Goal: Task Accomplishment & Management: Use online tool/utility

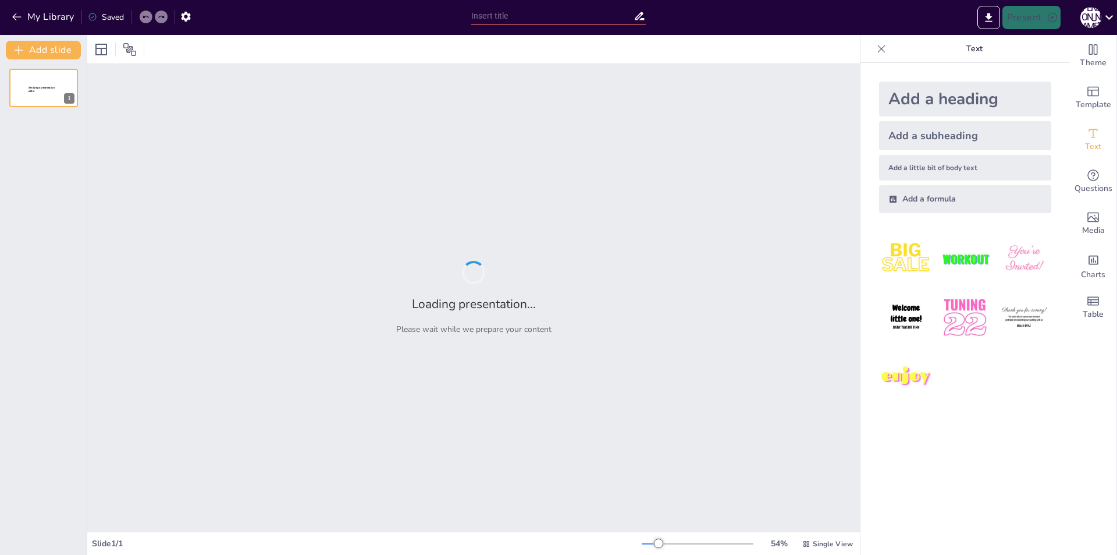
type input "Imported Cranefields_Pitchdeck.pptx"
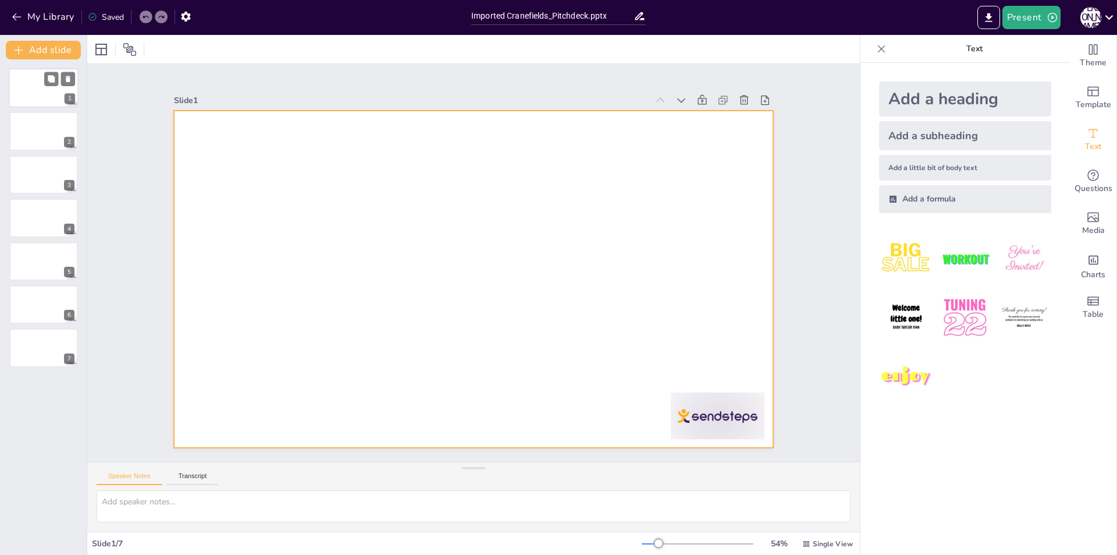
click at [45, 105] on div at bounding box center [44, 88] width 70 height 40
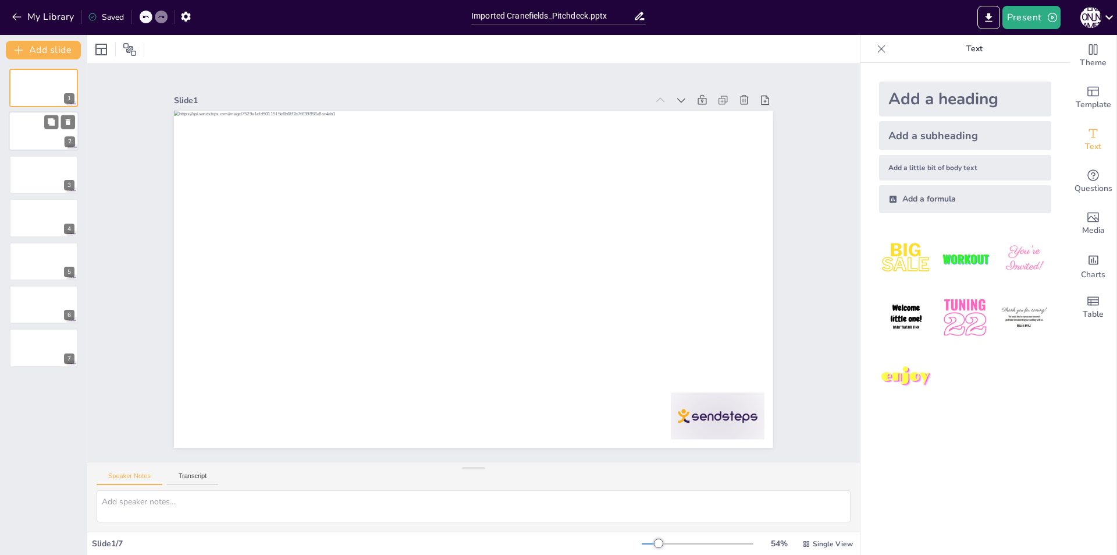
click at [45, 134] on div at bounding box center [44, 132] width 70 height 40
click at [38, 93] on div at bounding box center [44, 88] width 70 height 40
click at [183, 19] on icon "button" at bounding box center [185, 17] width 9 height 10
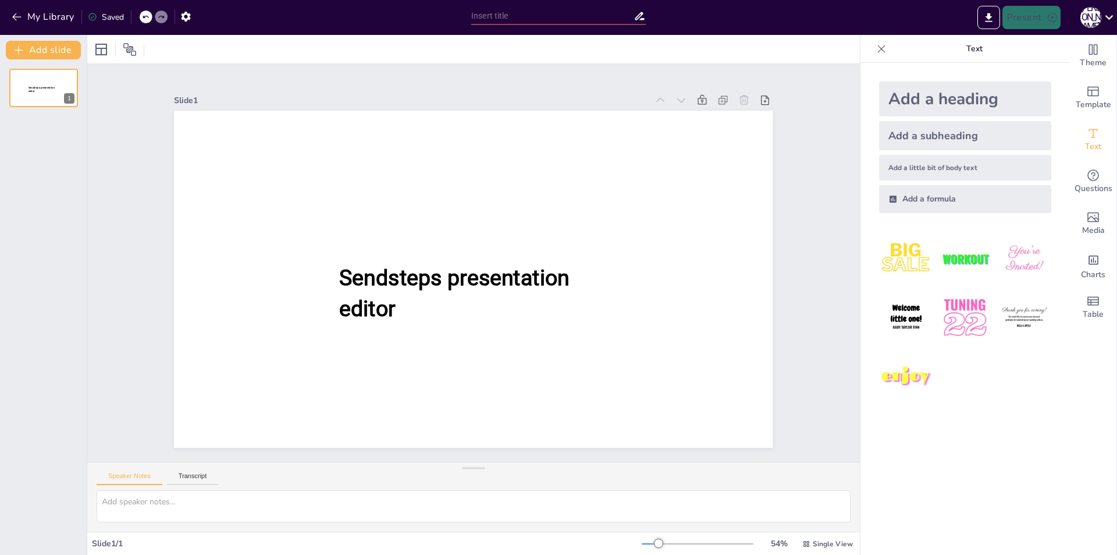
type input "Imported Cranefields_Pitchdeck.pptx"
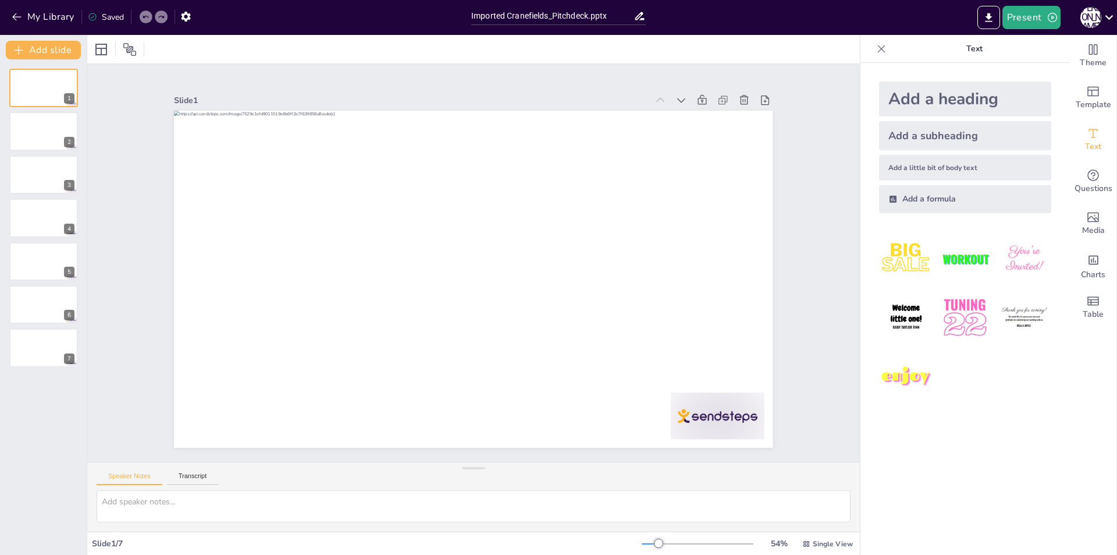
click at [931, 106] on div "Add a heading" at bounding box center [965, 98] width 172 height 35
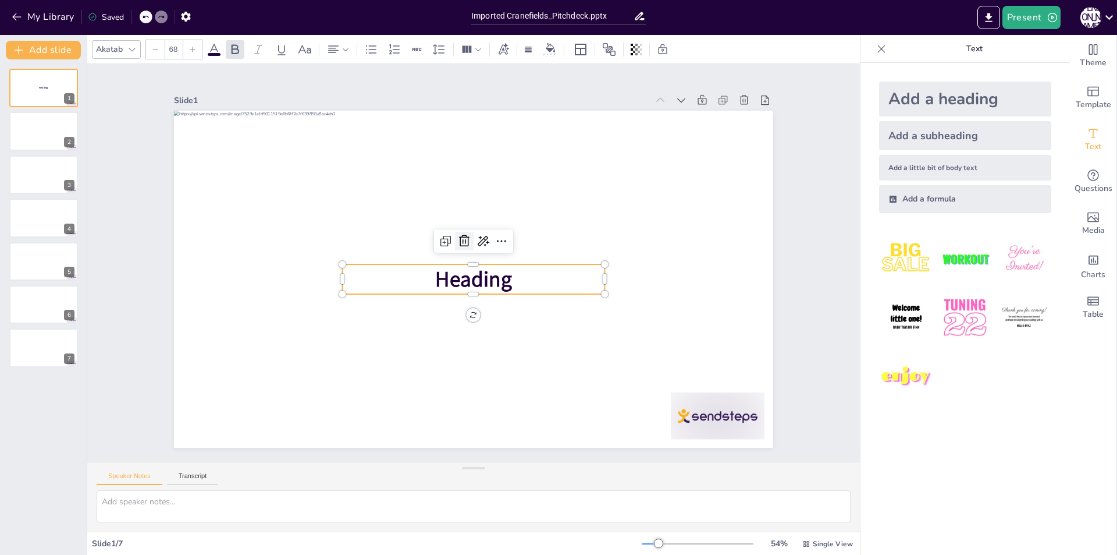
click at [457, 240] on icon at bounding box center [464, 241] width 14 height 14
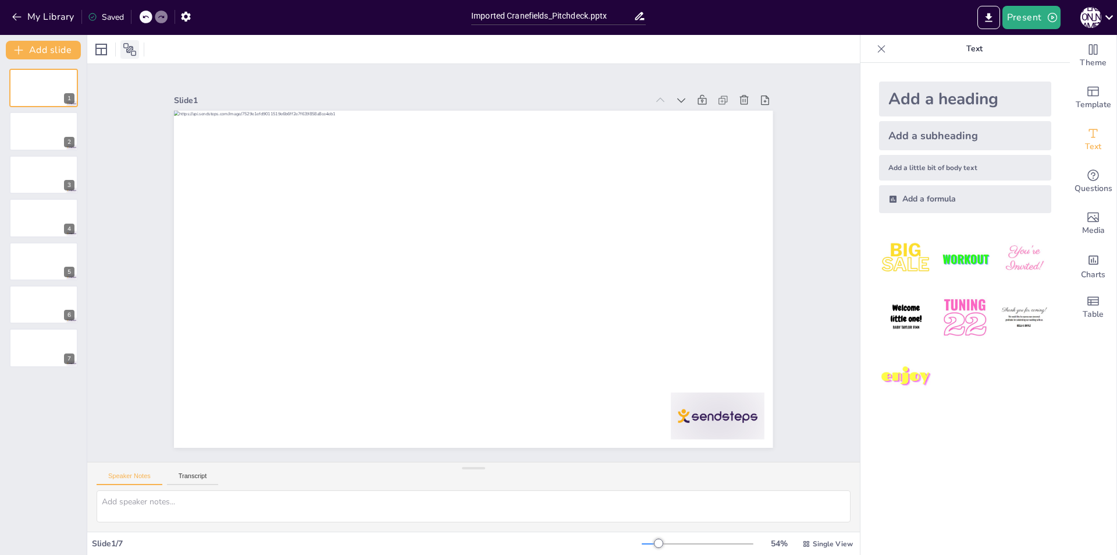
click at [133, 49] on icon at bounding box center [129, 49] width 13 height 13
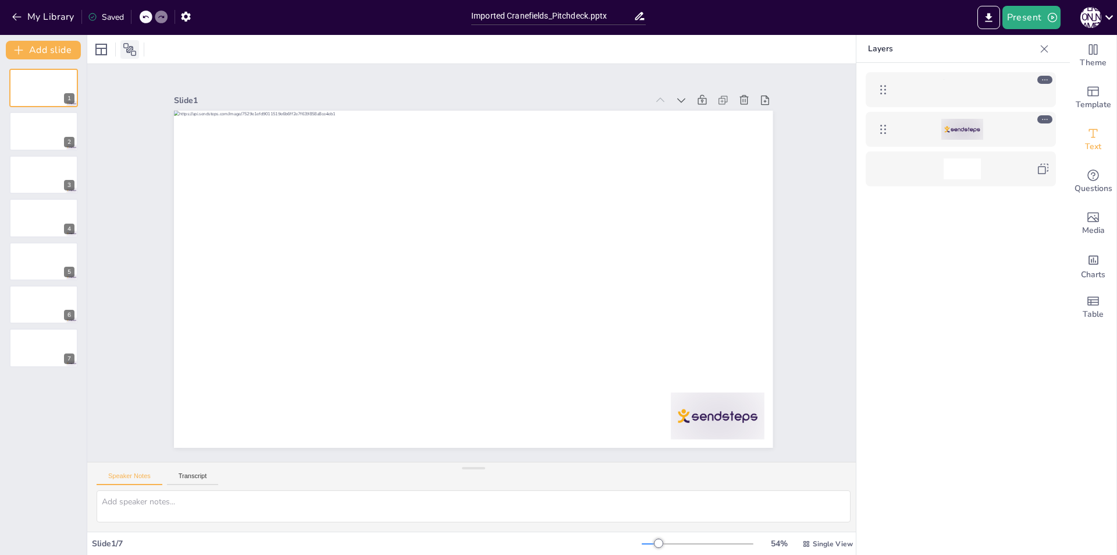
click at [133, 49] on icon at bounding box center [129, 49] width 13 height 13
click at [1082, 58] on span "Theme" at bounding box center [1093, 62] width 27 height 13
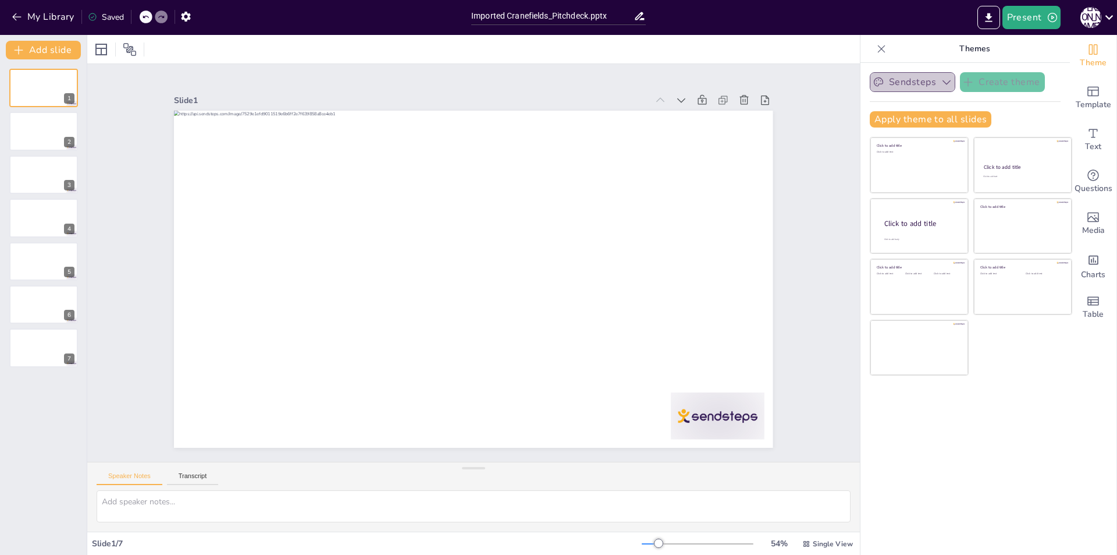
click at [926, 83] on button "Sendsteps" at bounding box center [913, 82] width 86 height 20
click at [926, 80] on button "Sendsteps" at bounding box center [913, 82] width 86 height 20
click at [1088, 22] on div "J T" at bounding box center [1091, 17] width 21 height 21
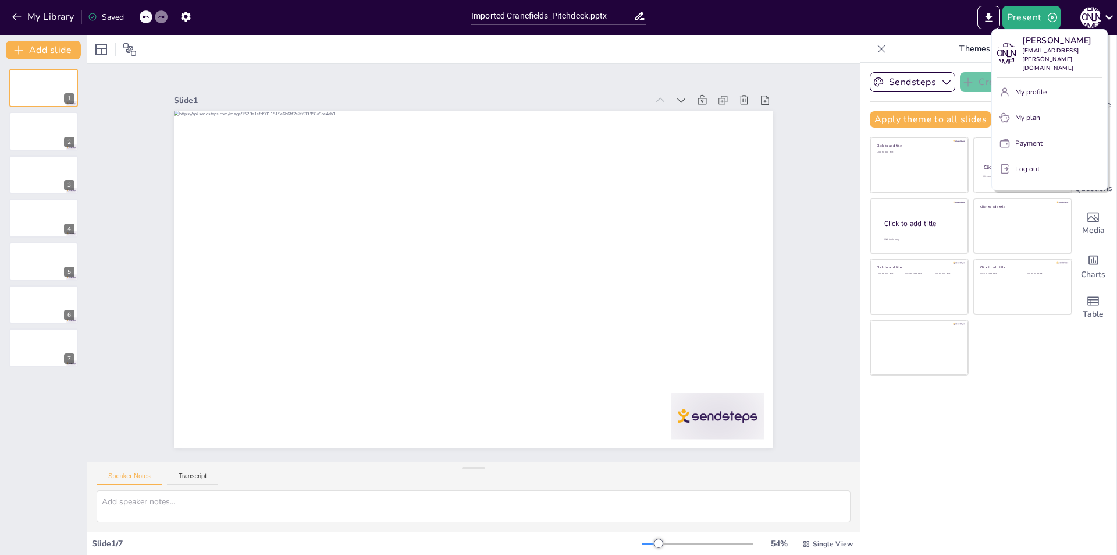
click at [887, 404] on div at bounding box center [558, 277] width 1117 height 555
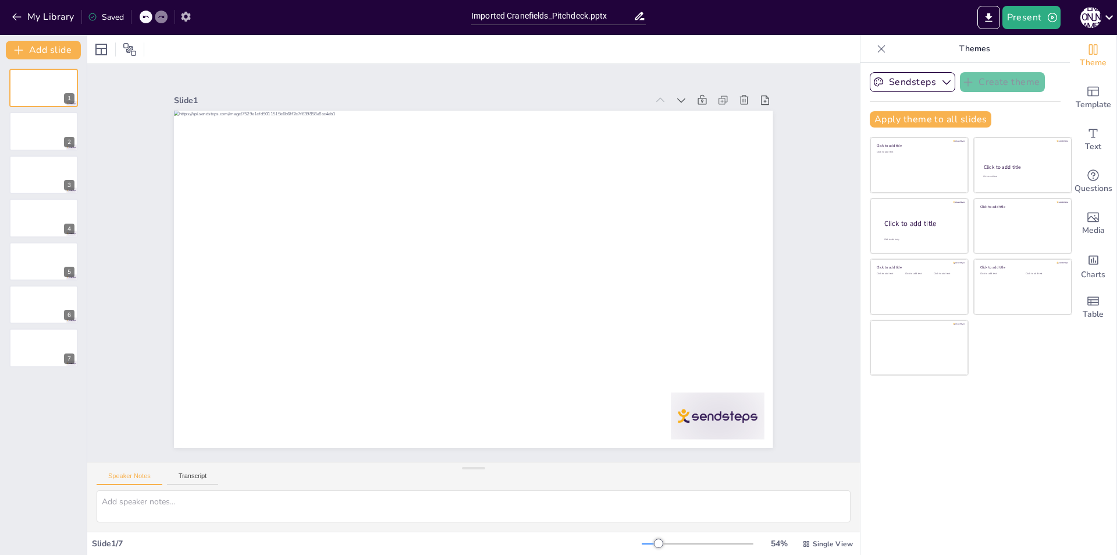
click at [184, 13] on icon "button" at bounding box center [185, 17] width 9 height 10
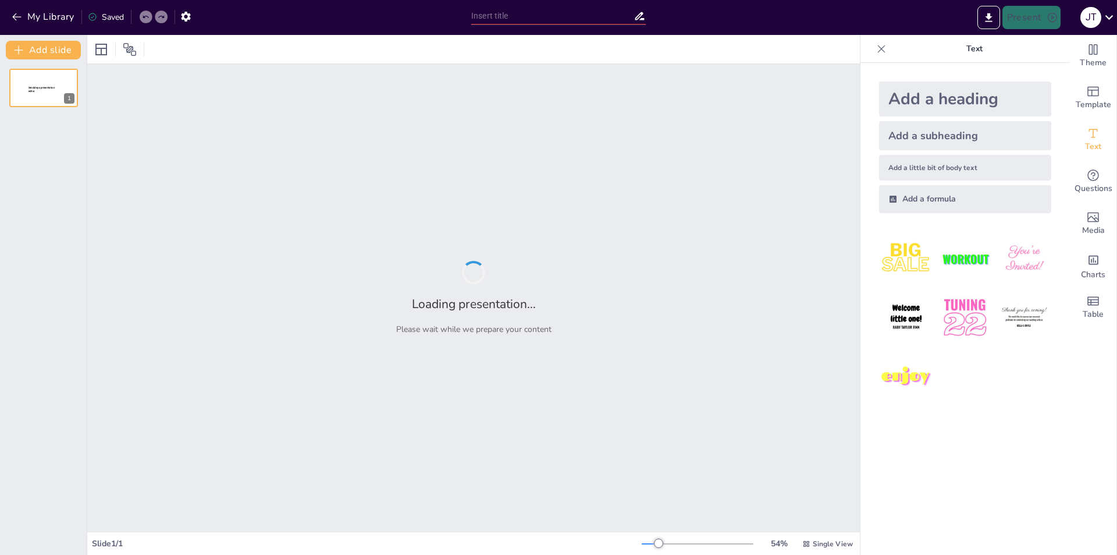
type input "Strategien für Markenaufbau und Vertrieb: Online-Präsenz und Branding optimieren"
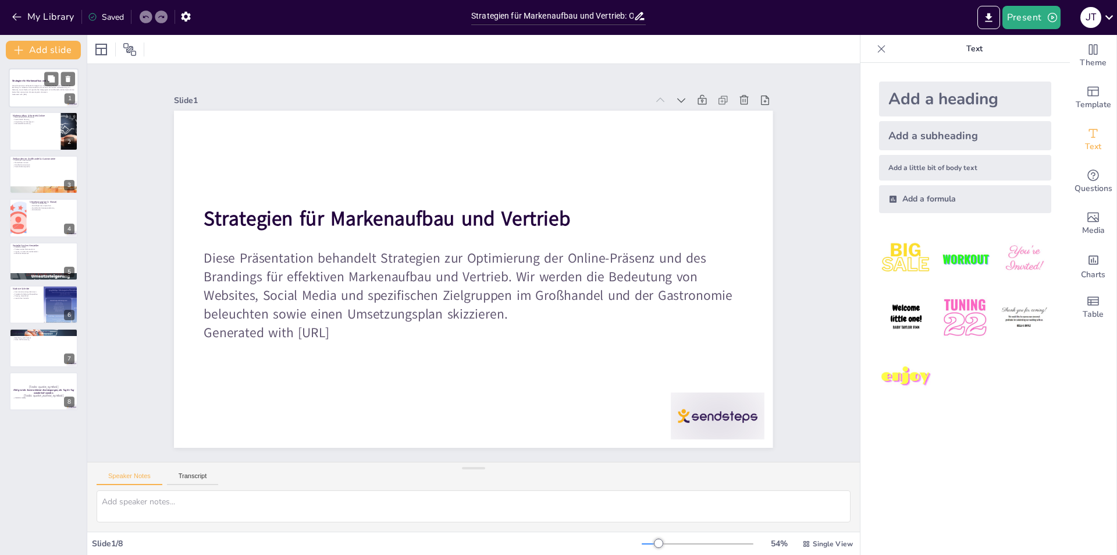
click at [34, 86] on p "Diese Präsentation behandelt Strategien zur Optimierung der Online-Präsenz und …" at bounding box center [43, 88] width 63 height 9
click at [42, 132] on div at bounding box center [44, 132] width 70 height 40
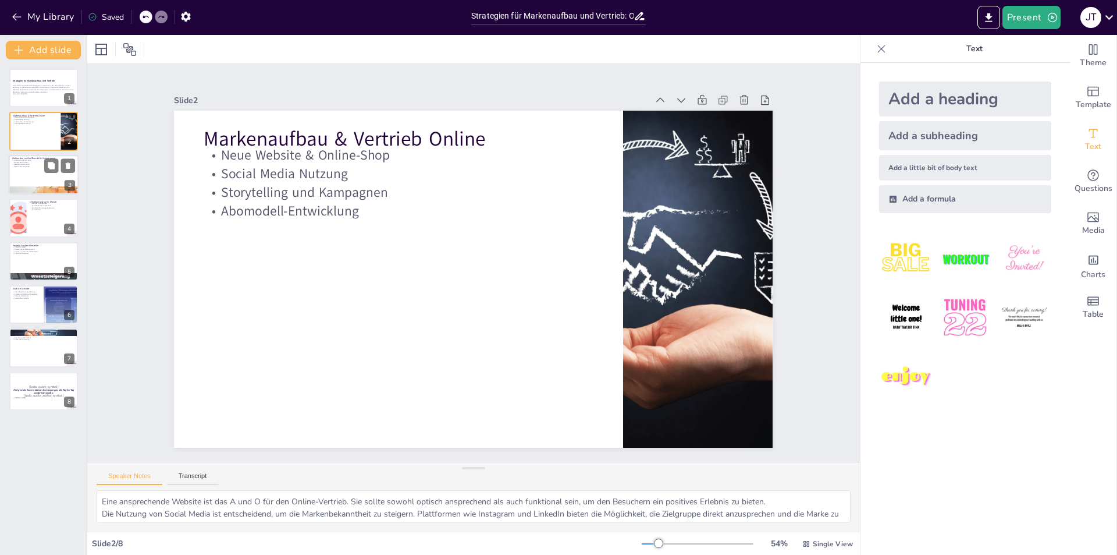
click at [54, 190] on div at bounding box center [44, 190] width 70 height 47
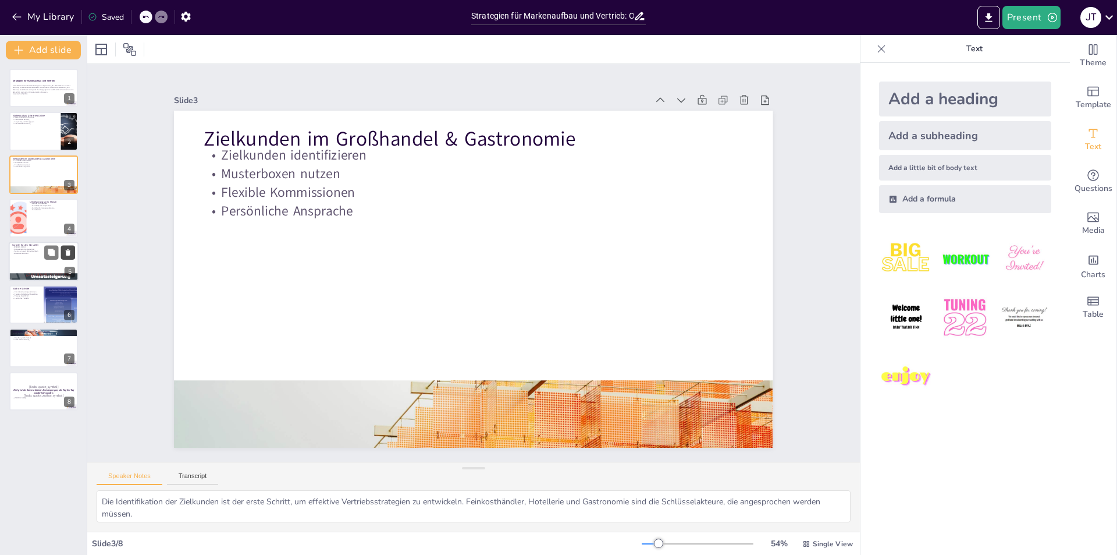
click at [63, 249] on button at bounding box center [68, 252] width 14 height 14
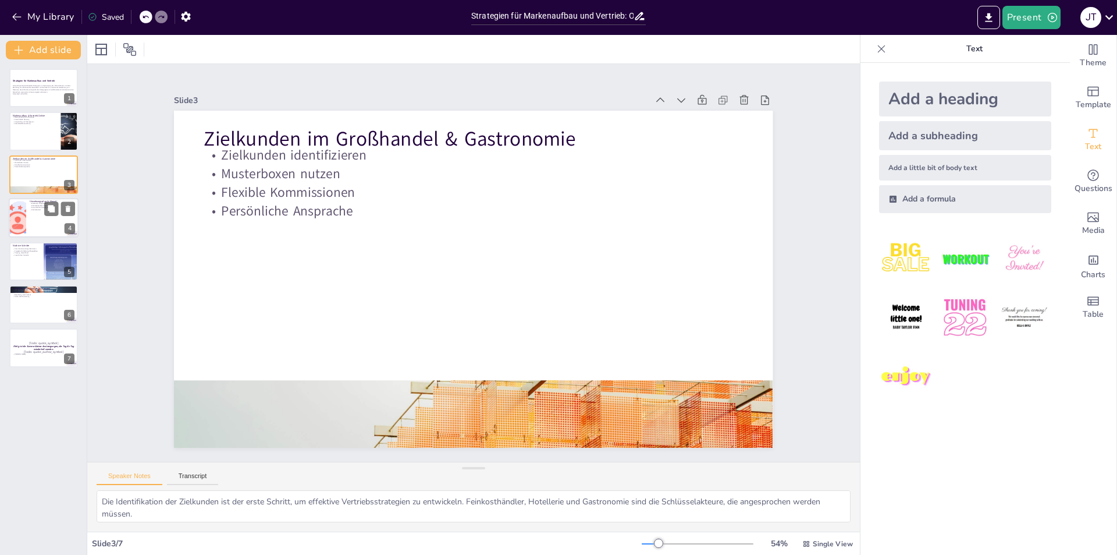
click at [61, 218] on div at bounding box center [44, 218] width 70 height 40
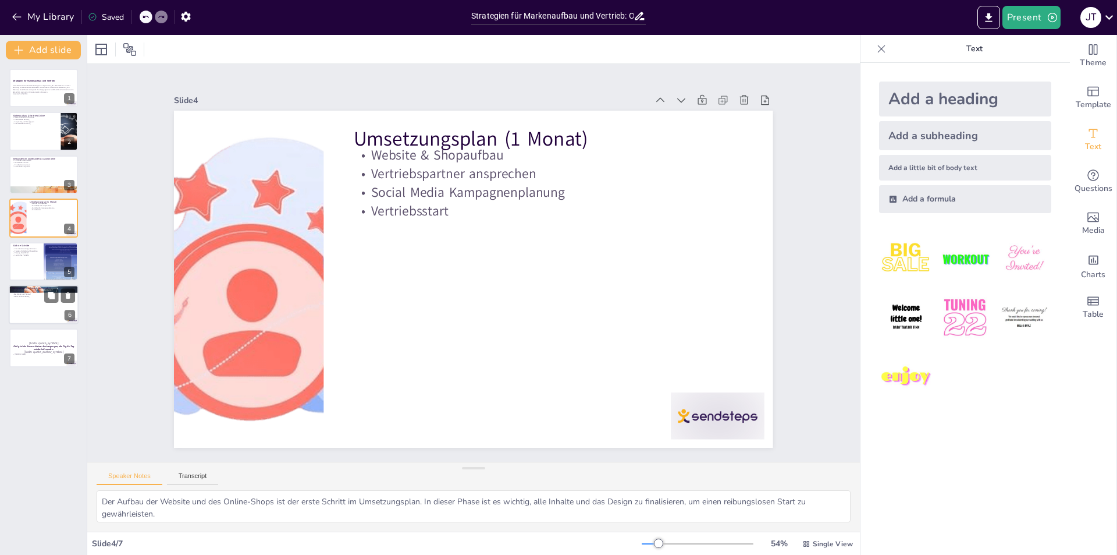
click at [28, 311] on div at bounding box center [44, 305] width 70 height 40
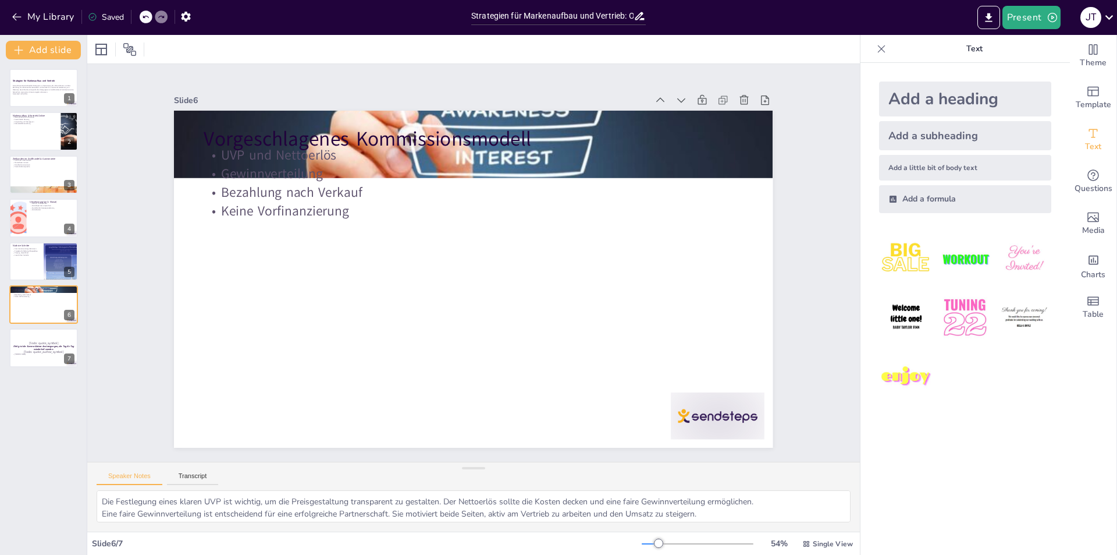
click at [141, 12] on div at bounding box center [154, 16] width 28 height 13
click at [147, 15] on icon at bounding box center [145, 16] width 7 height 7
type textarea "Die Identifikation der Zielkunden ist der erste Schritt, um effektive Vertriebs…"
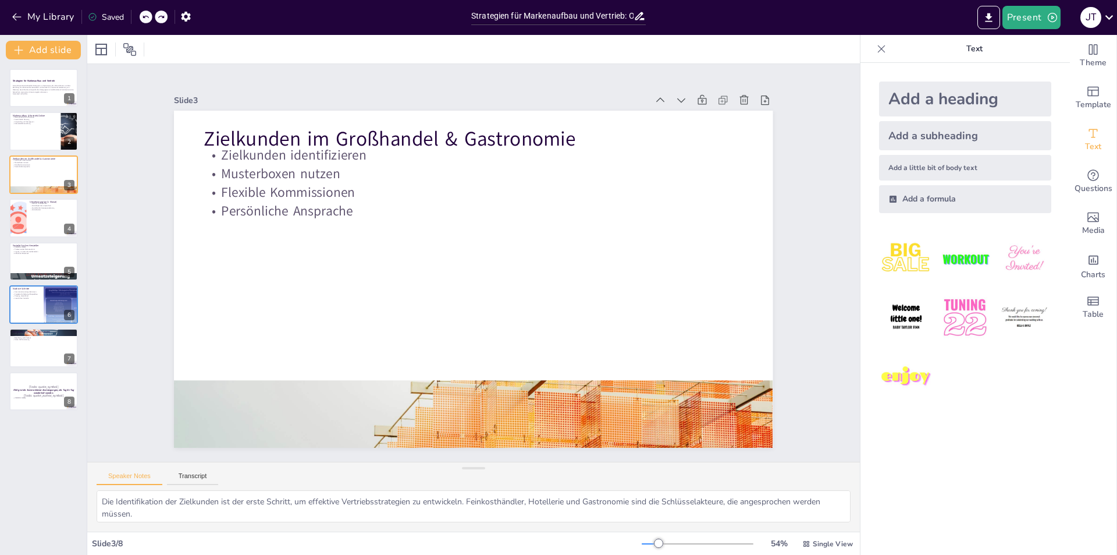
click at [147, 15] on icon at bounding box center [145, 16] width 7 height 7
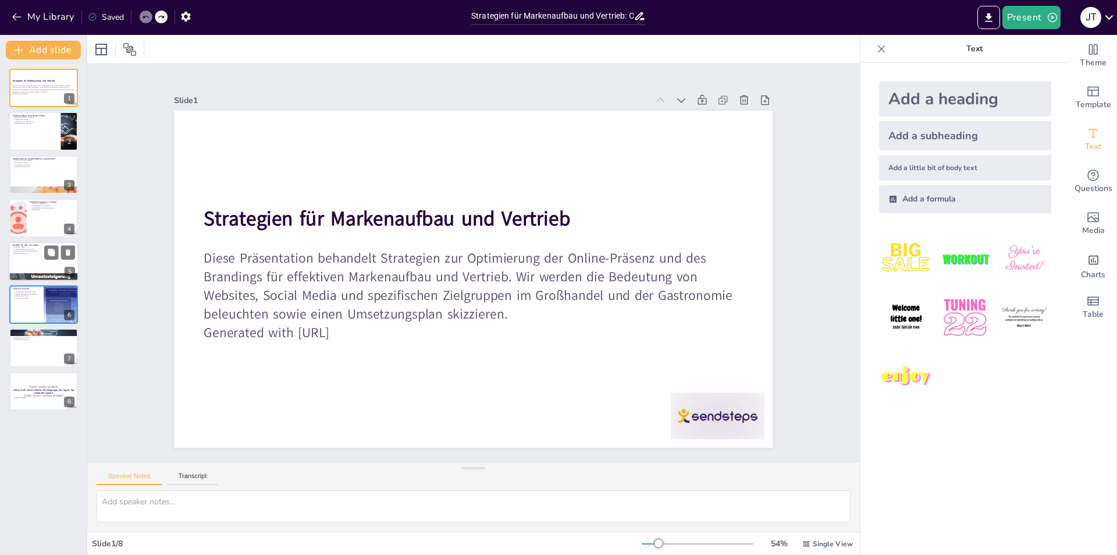
click at [41, 266] on div at bounding box center [44, 262] width 70 height 40
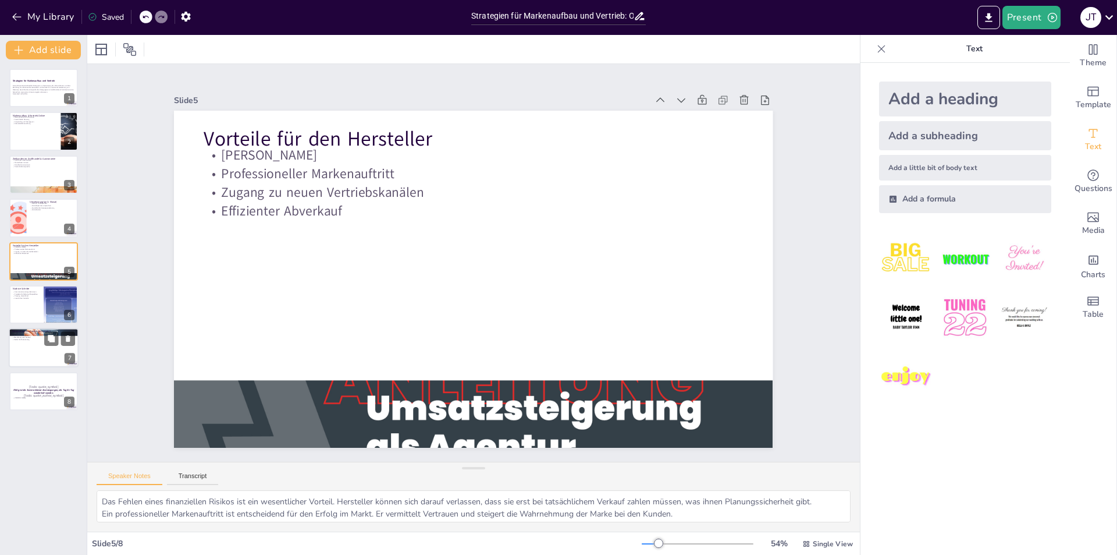
click at [40, 349] on div at bounding box center [44, 348] width 70 height 40
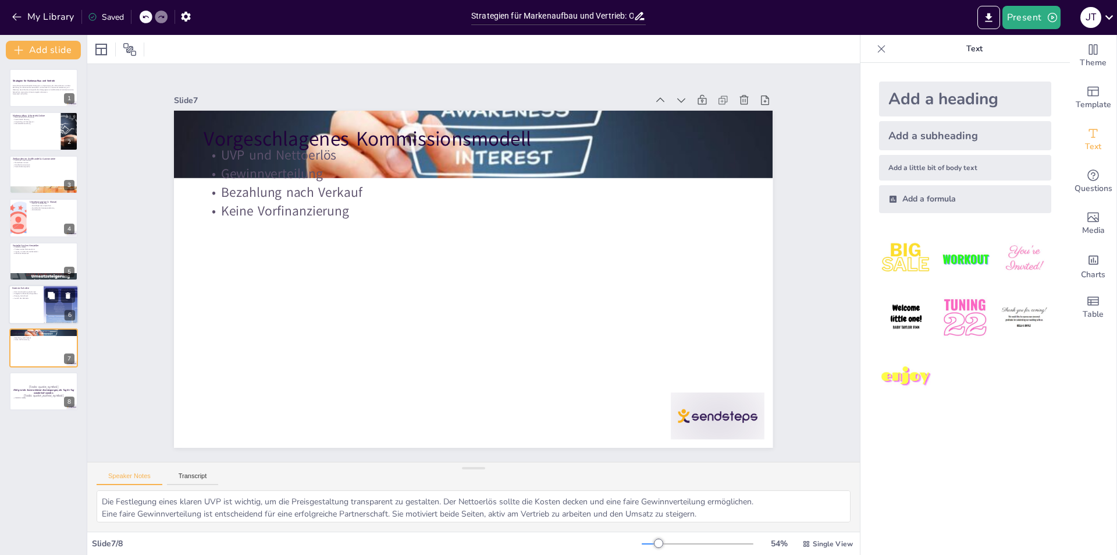
click at [34, 310] on div at bounding box center [44, 305] width 70 height 40
type textarea "Die Abstimmung des Kommissionsvertrags ist der erste Schritt, um Klarheit über …"
